Goal: Task Accomplishment & Management: Use online tool/utility

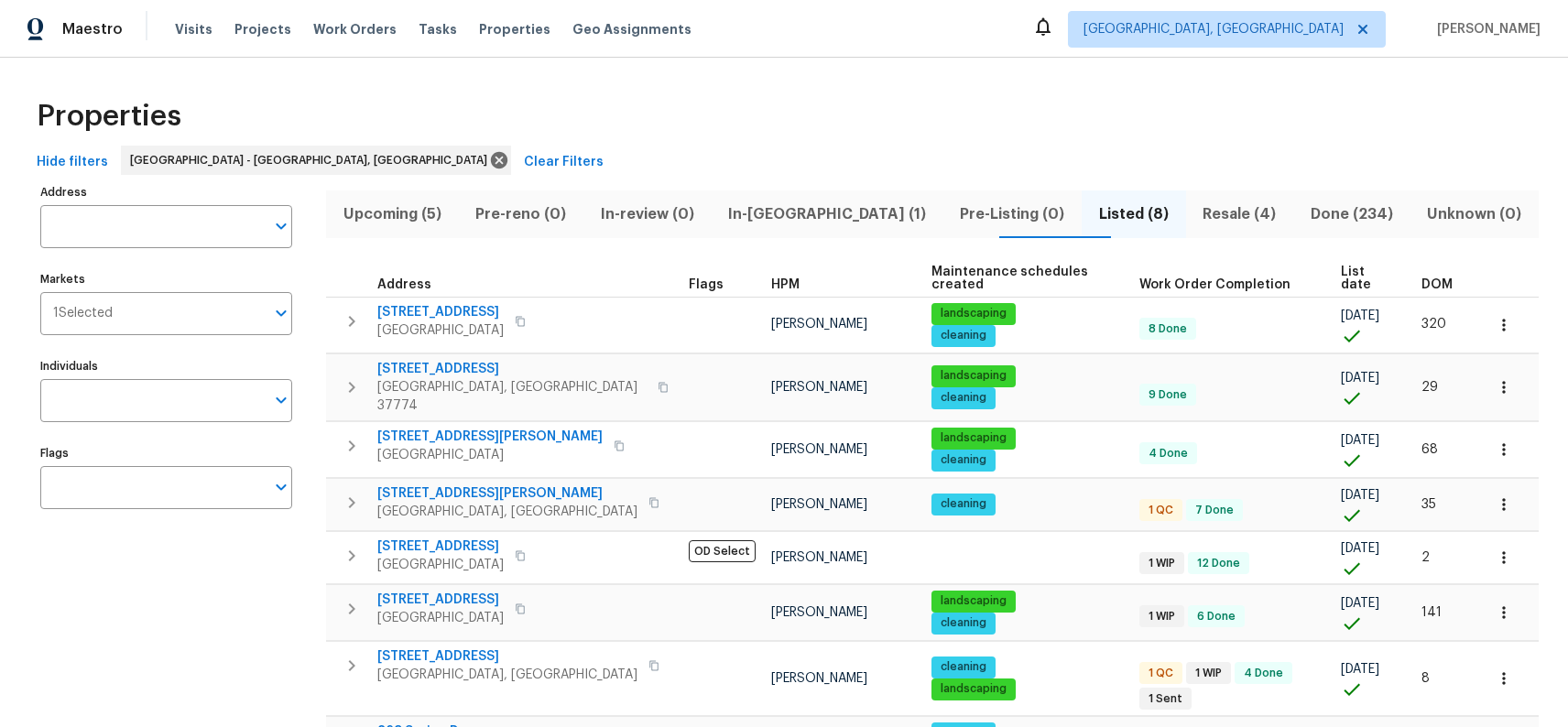
scroll to position [66, 0]
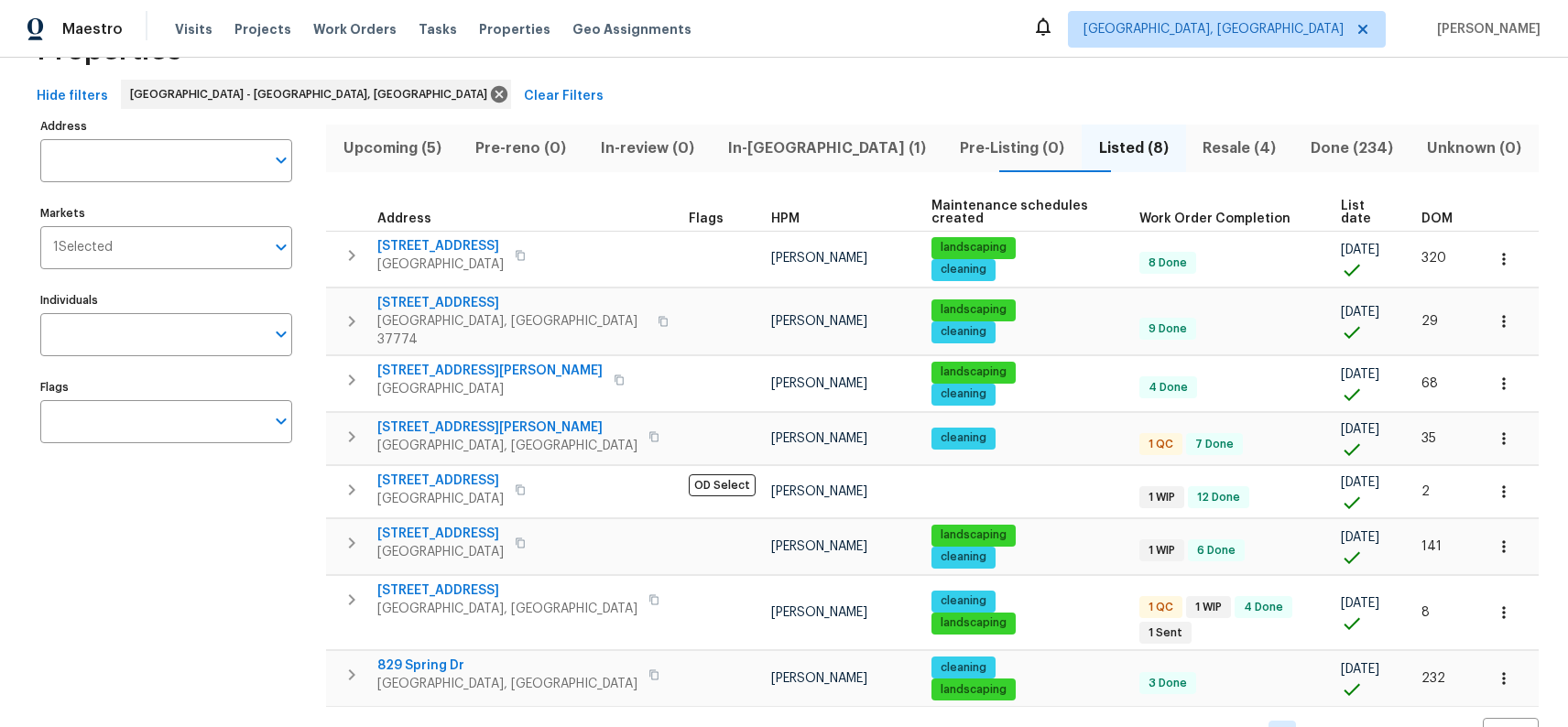
click at [382, 148] on span "Upcoming (5)" at bounding box center [392, 148] width 110 height 25
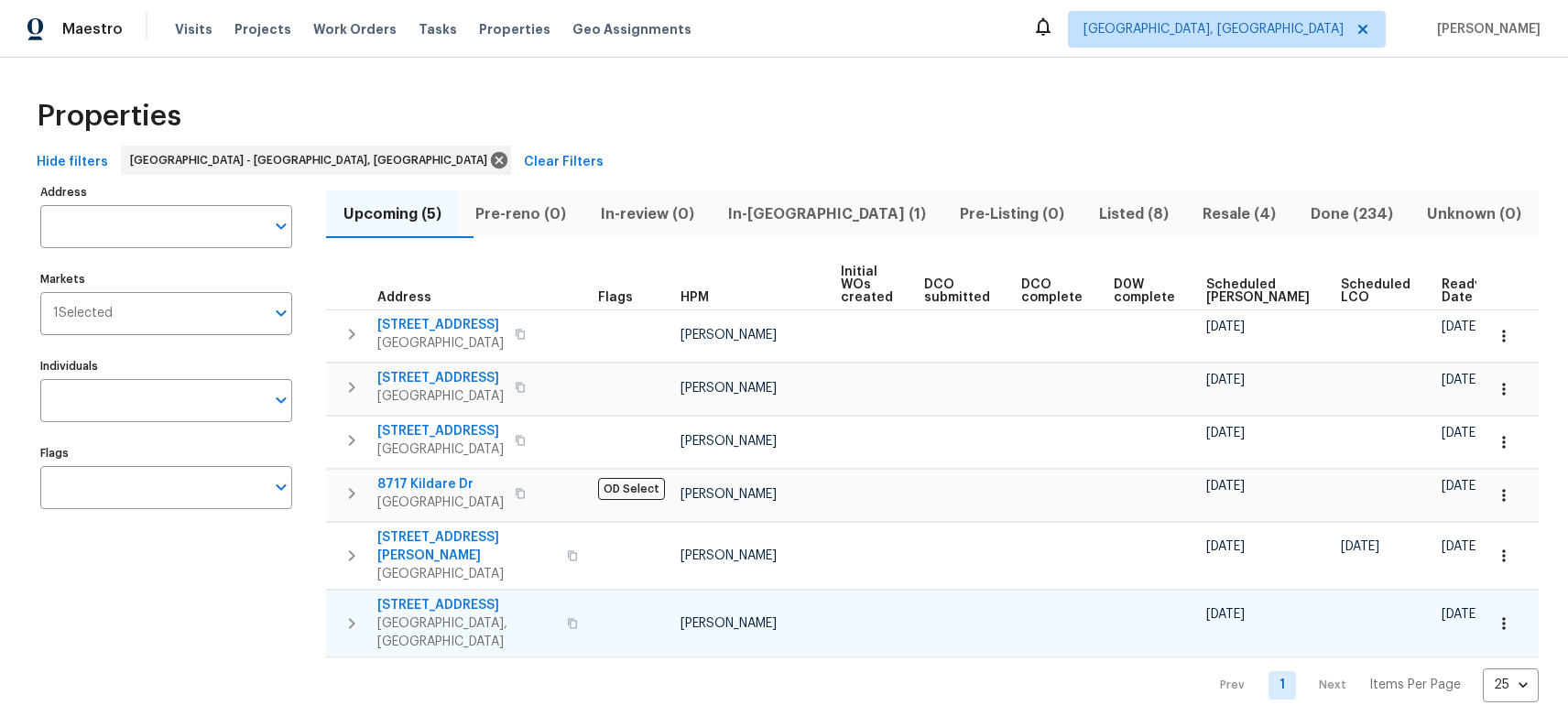
click at [460, 596] on span "[STREET_ADDRESS]" at bounding box center [466, 605] width 179 height 19
click at [789, 211] on span "In-[GEOGRAPHIC_DATA] (1)" at bounding box center [826, 214] width 210 height 25
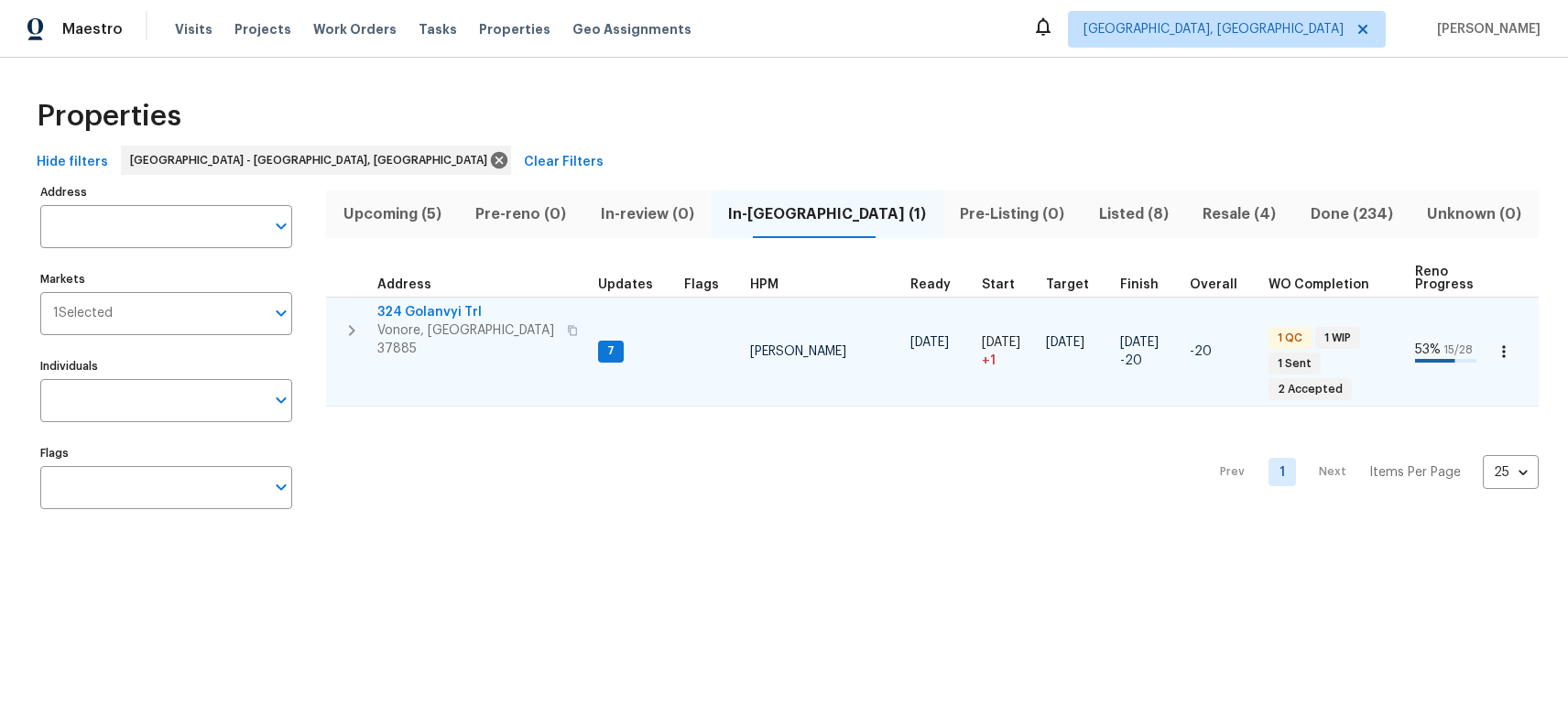
click at [448, 311] on span "324 Golanvyi Trl" at bounding box center [466, 313] width 179 height 19
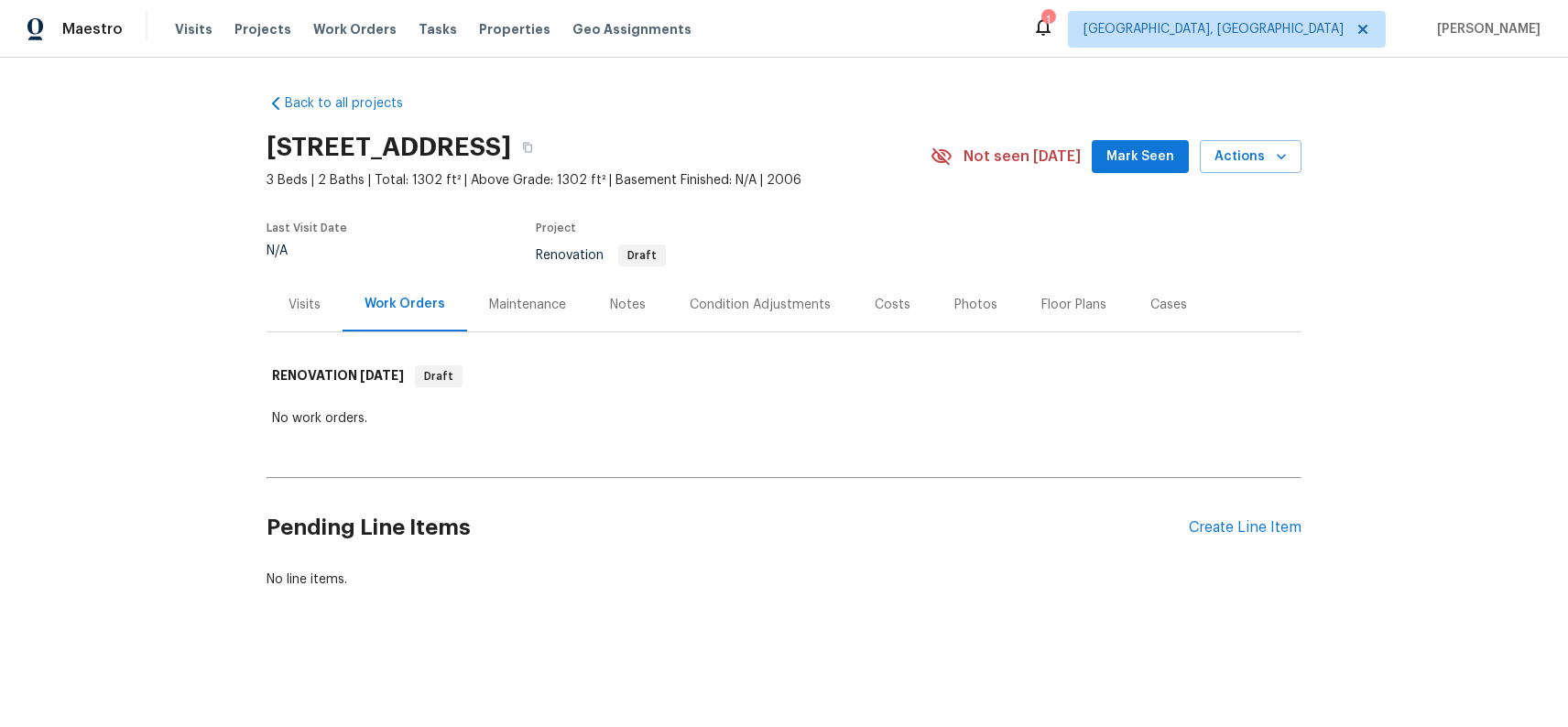
click at [898, 306] on div "Costs" at bounding box center [893, 305] width 36 height 19
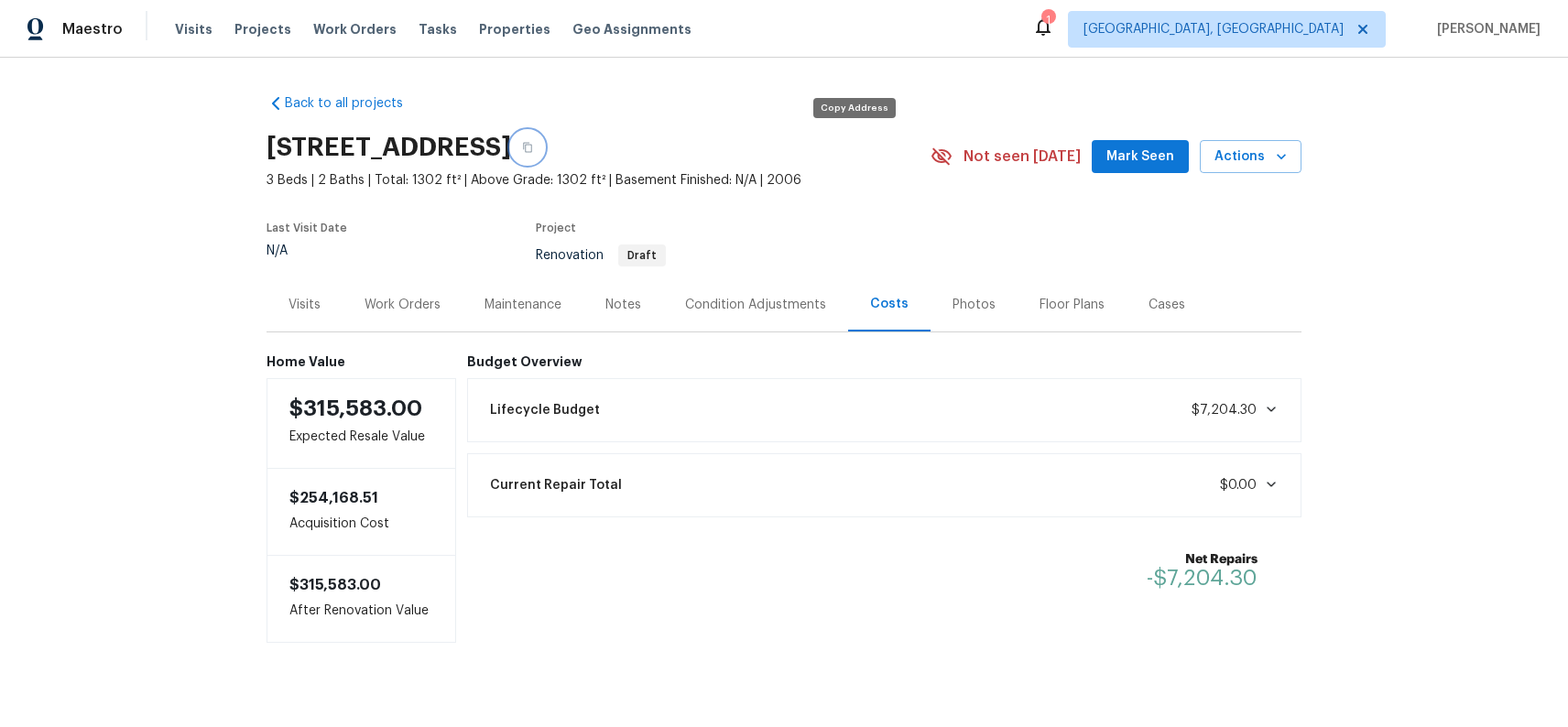
click at [532, 149] on icon "button" at bounding box center [527, 147] width 9 height 10
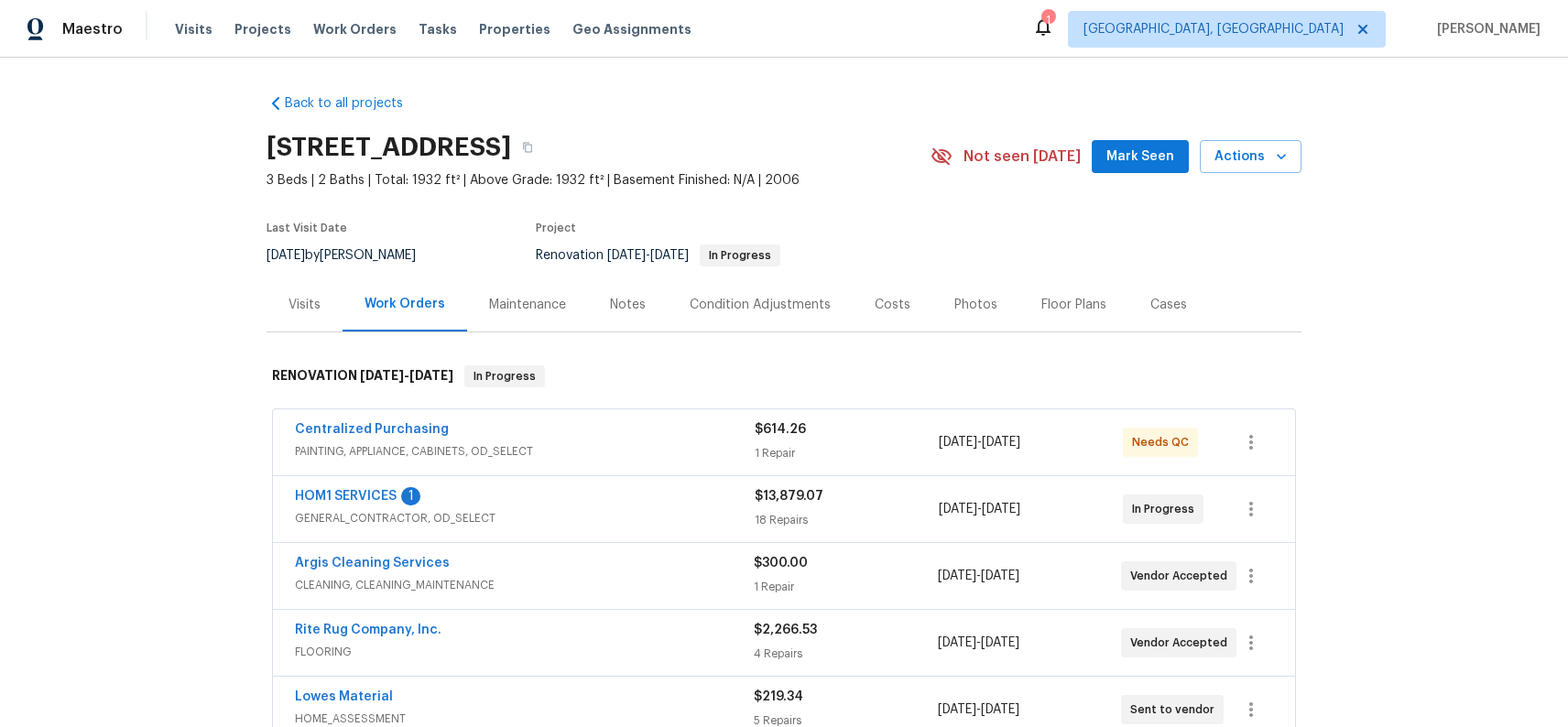
click at [617, 311] on div "Notes" at bounding box center [628, 305] width 36 height 19
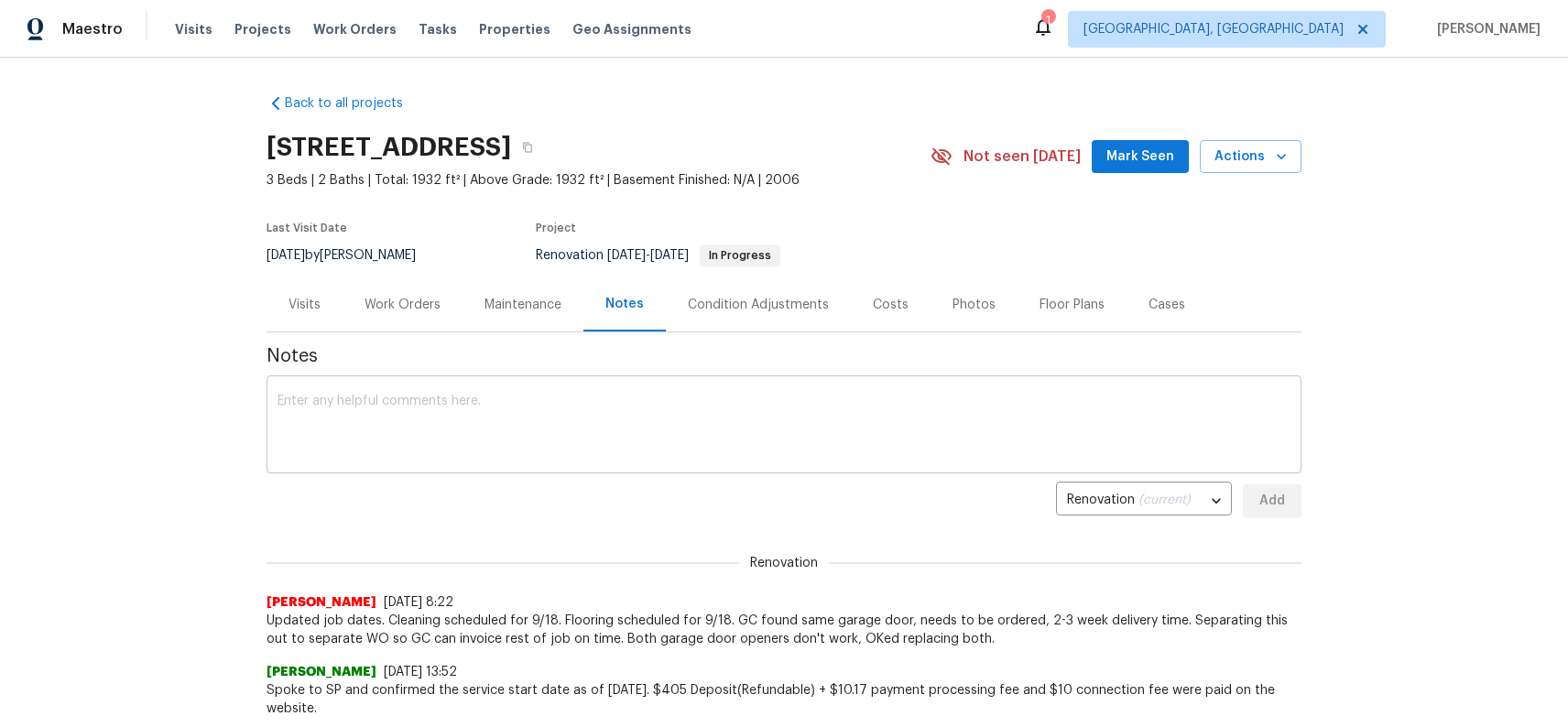
click at [593, 421] on textarea at bounding box center [783, 426] width 1013 height 64
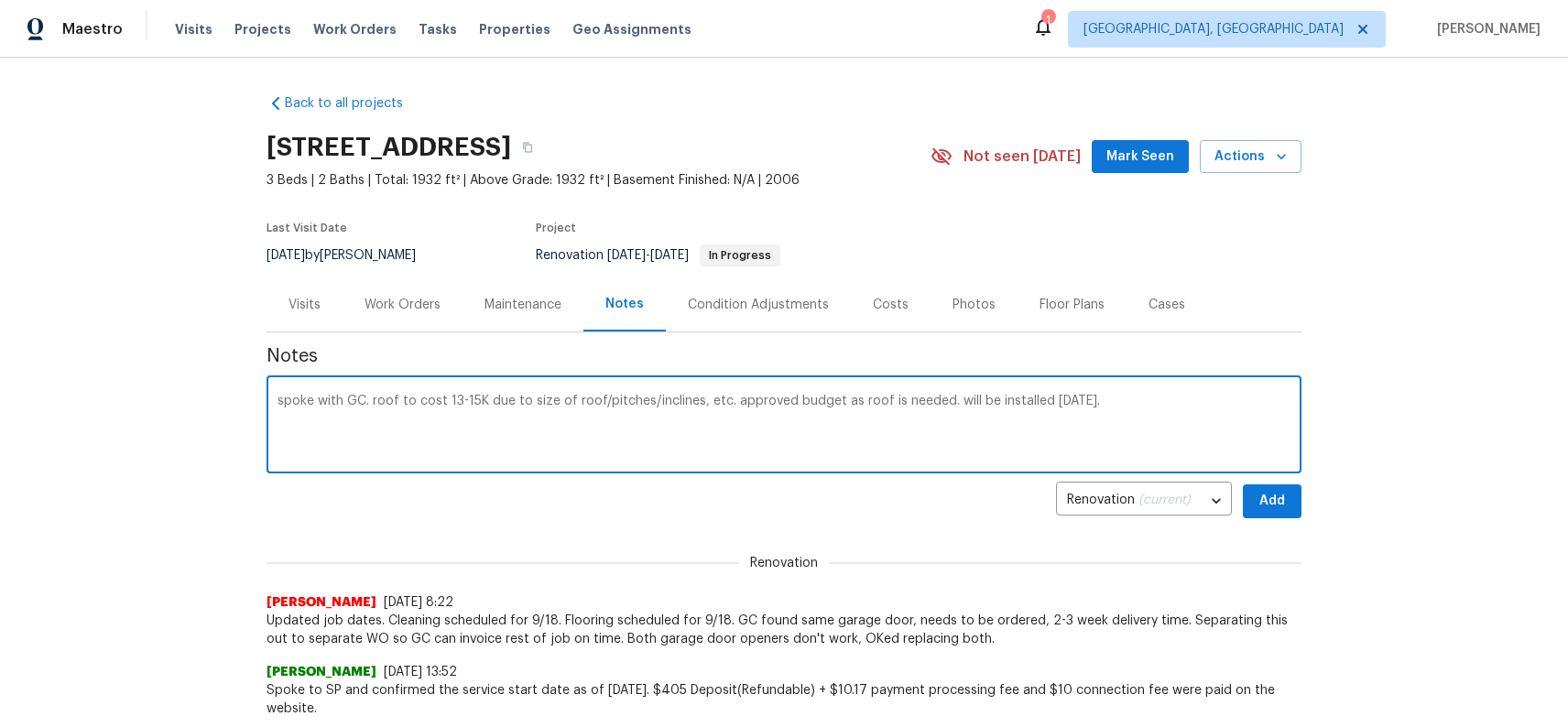
type textarea "spoke with GC. roof to cost 13-15K due to size of roof/pitches/inclines, etc. a…"
click at [1262, 509] on span "Add" at bounding box center [1271, 501] width 29 height 22
